Goal: Task Accomplishment & Management: Use online tool/utility

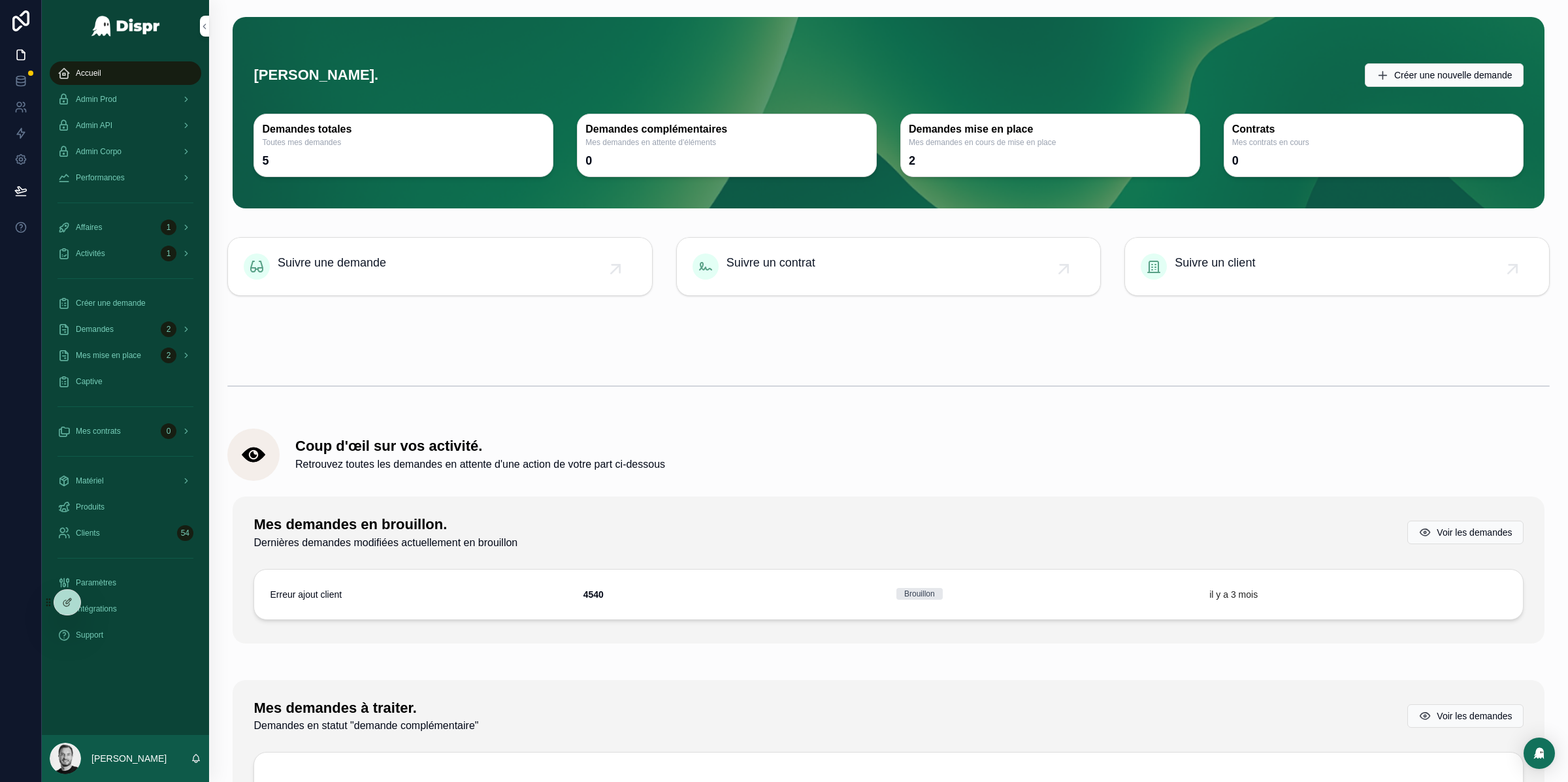
click at [0, 0] on icon at bounding box center [0, 0] width 0 height 0
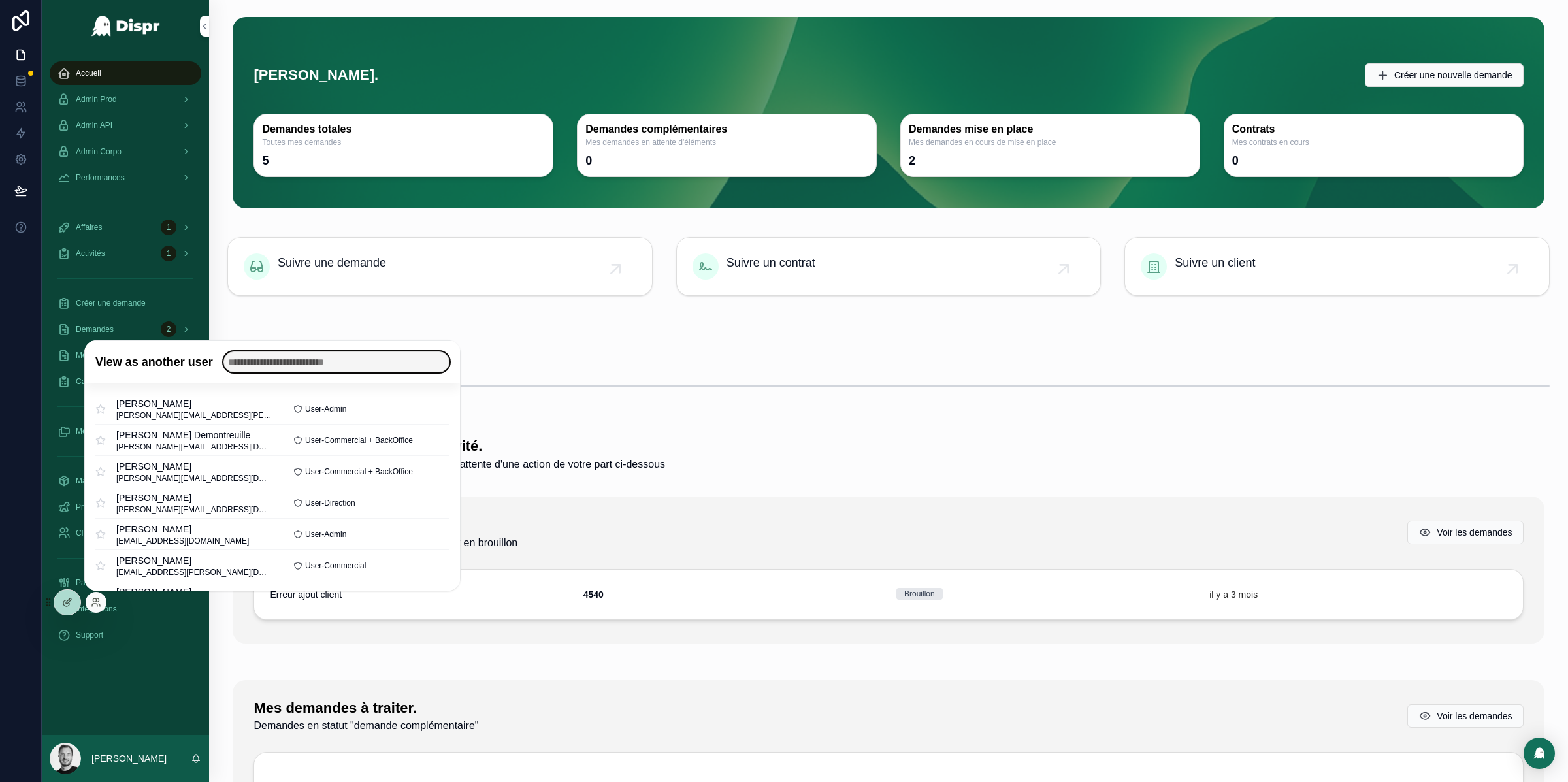
click at [290, 362] on input "text" at bounding box center [336, 362] width 226 height 21
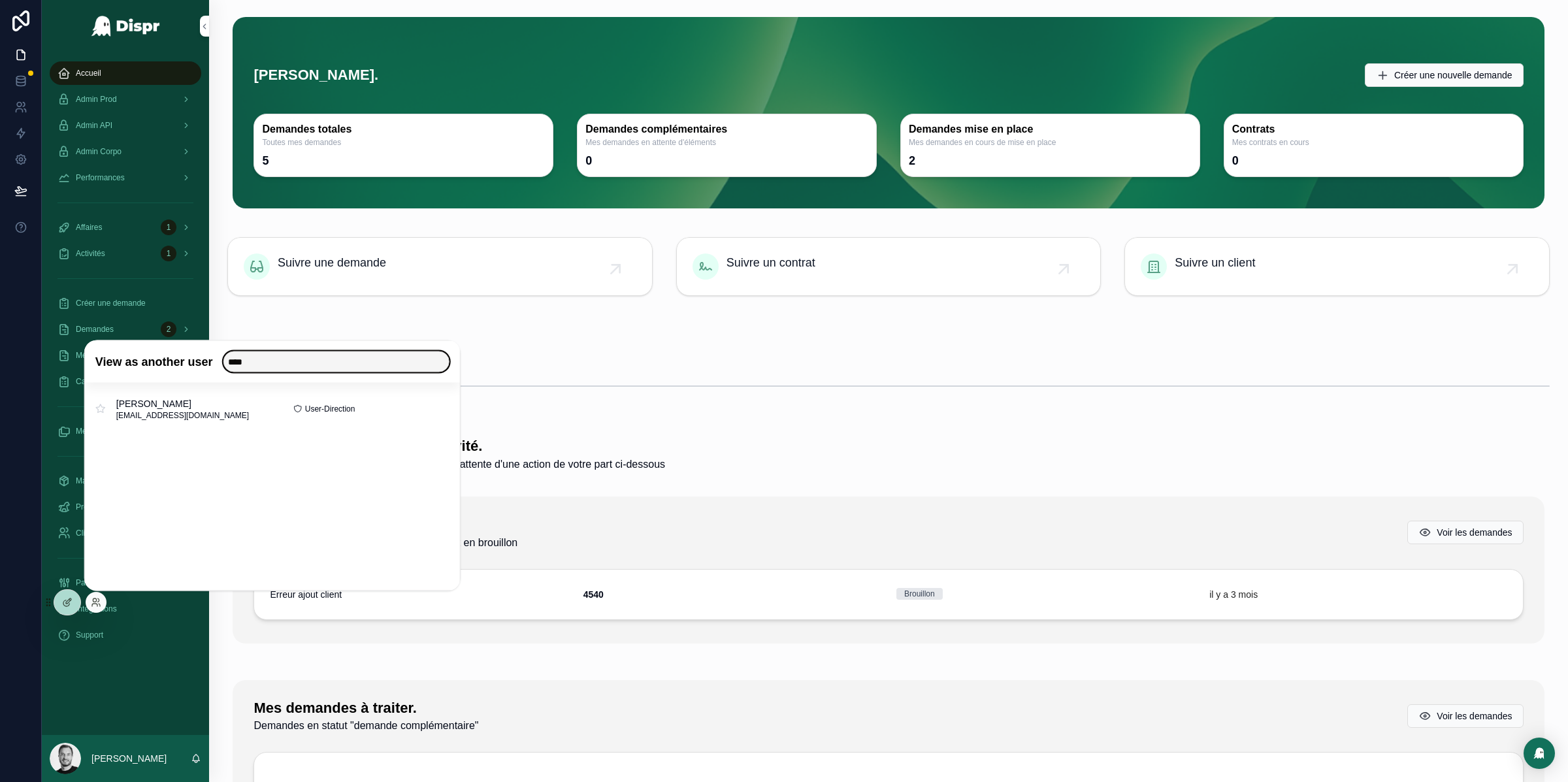
type input "****"
click at [0, 0] on button "Select" at bounding box center [0, 0] width 0 height 0
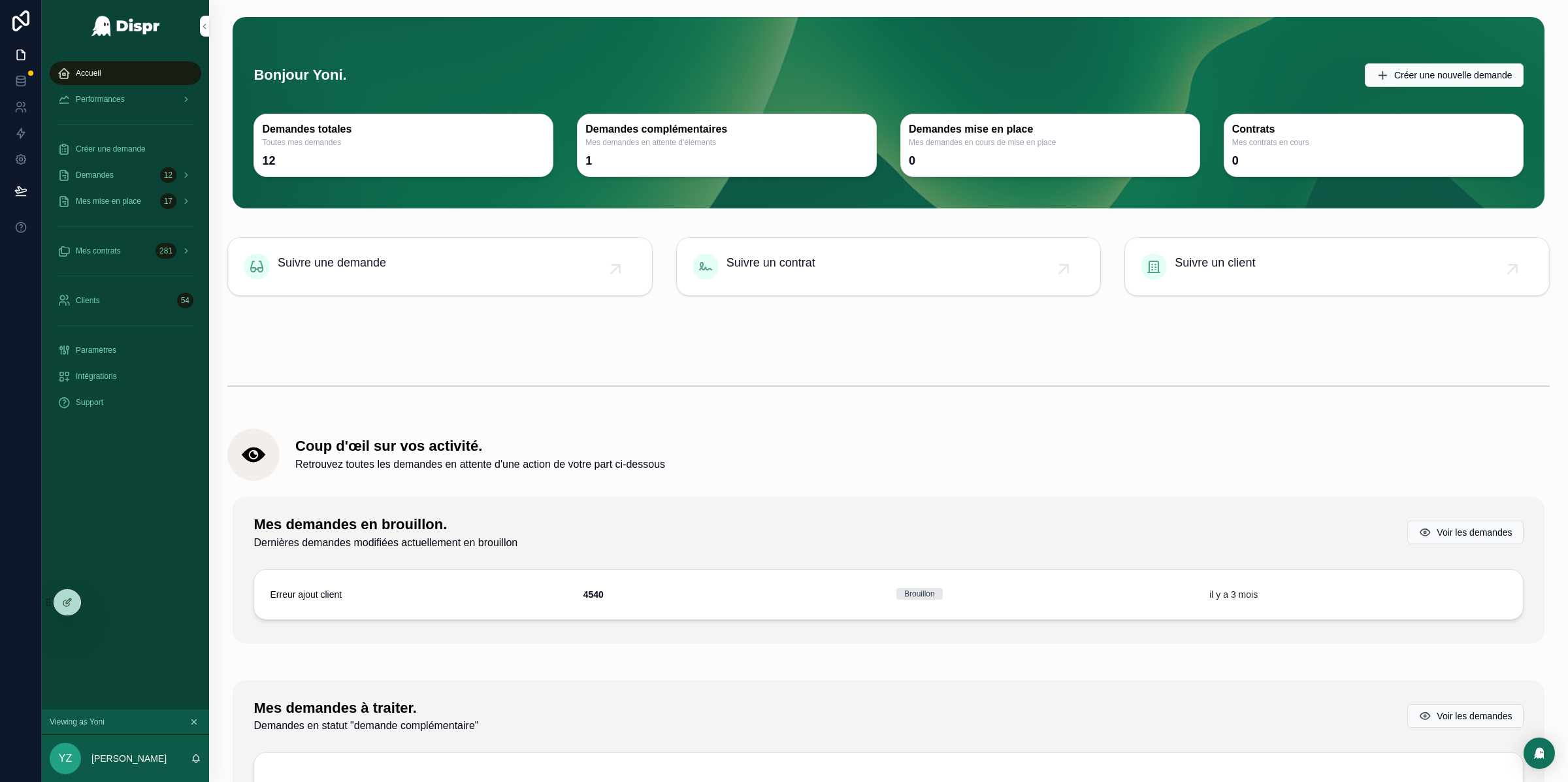
click at [123, 177] on div "Demandes 12" at bounding box center [126, 176] width 136 height 21
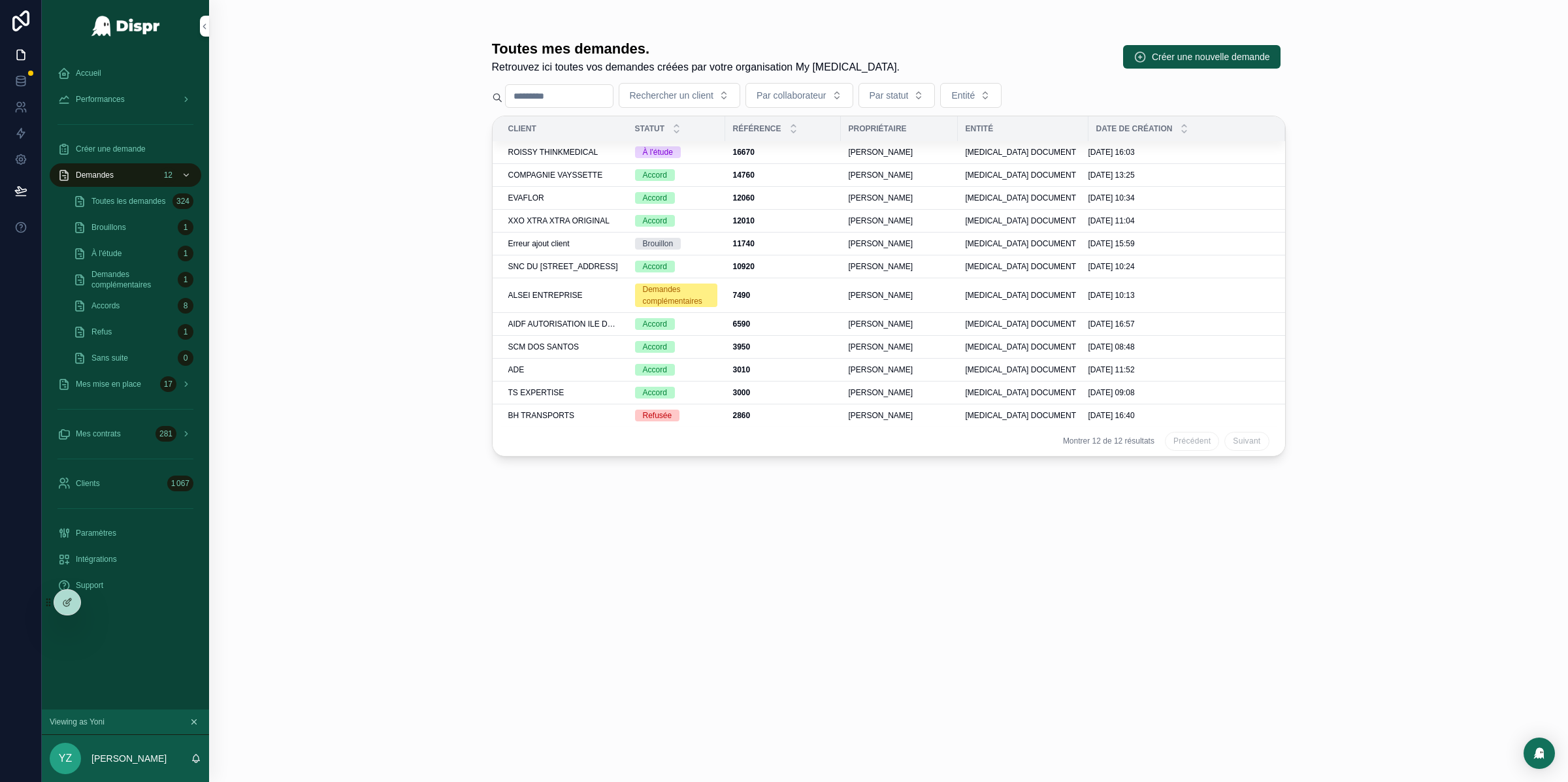
click at [582, 150] on span "ROISSY THINKMEDICAL" at bounding box center [552, 152] width 90 height 11
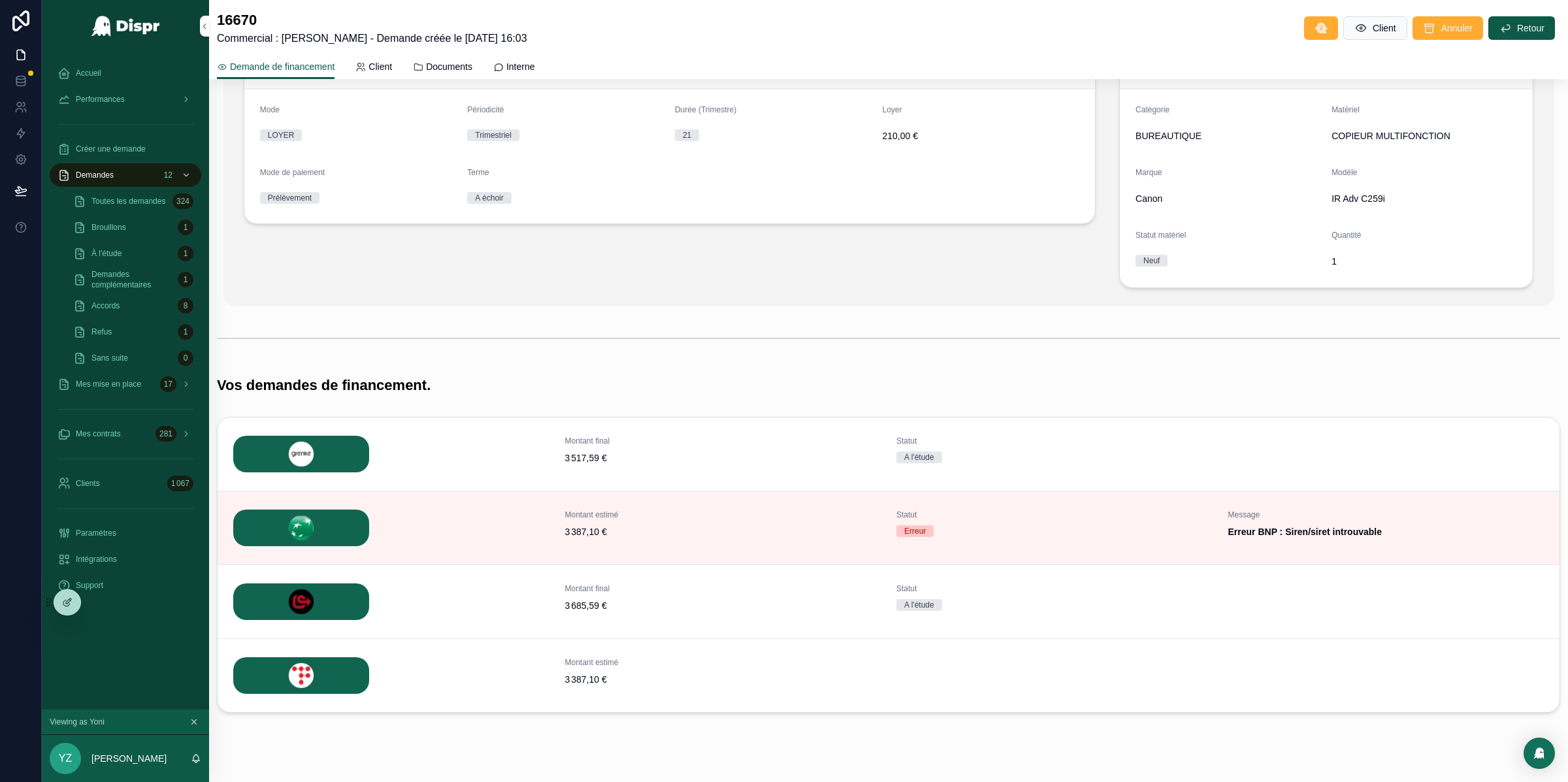
scroll to position [160, 0]
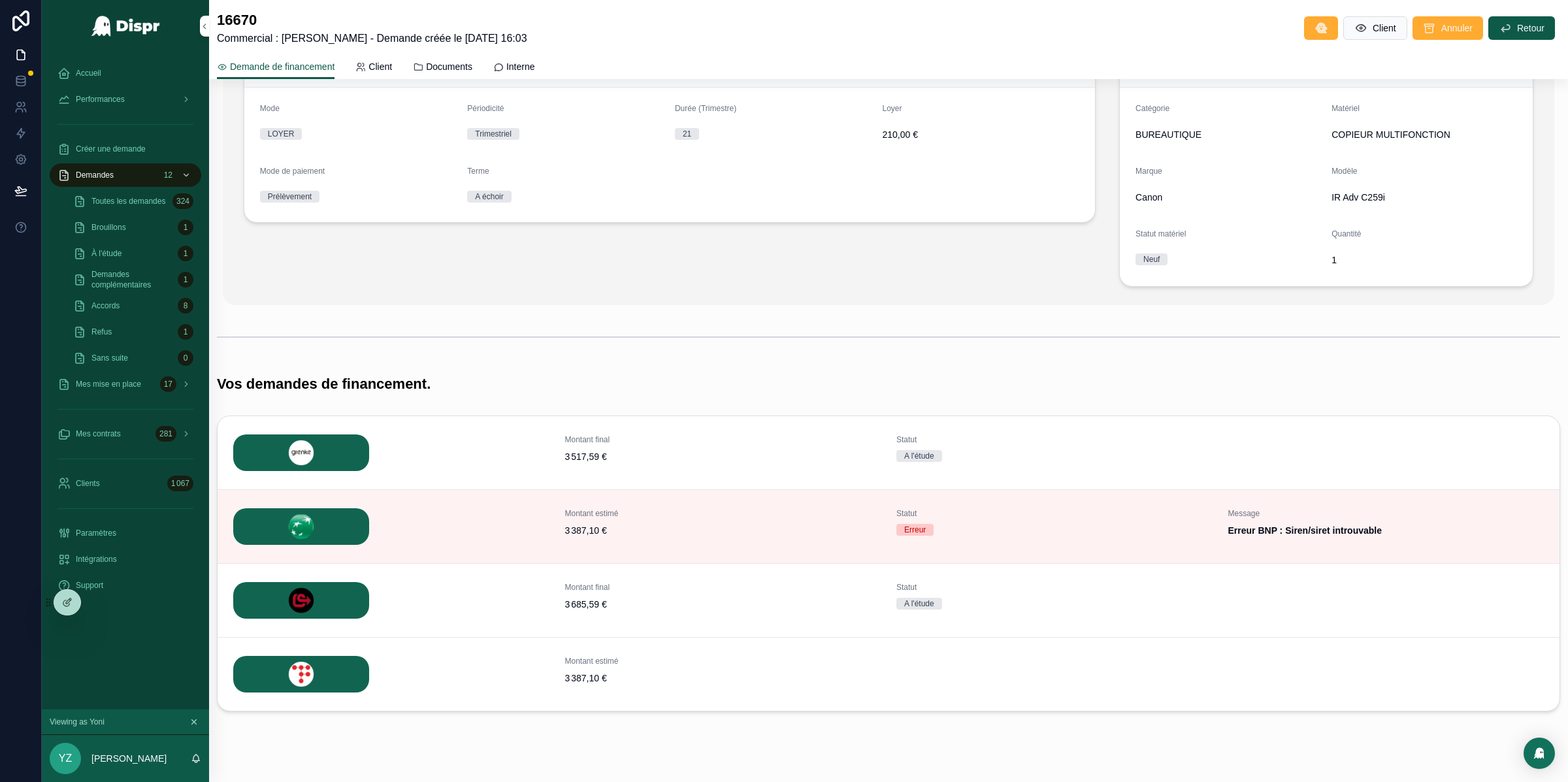
click at [0, 0] on icon "scrollable content" at bounding box center [0, 0] width 0 height 0
